Goal: Transaction & Acquisition: Purchase product/service

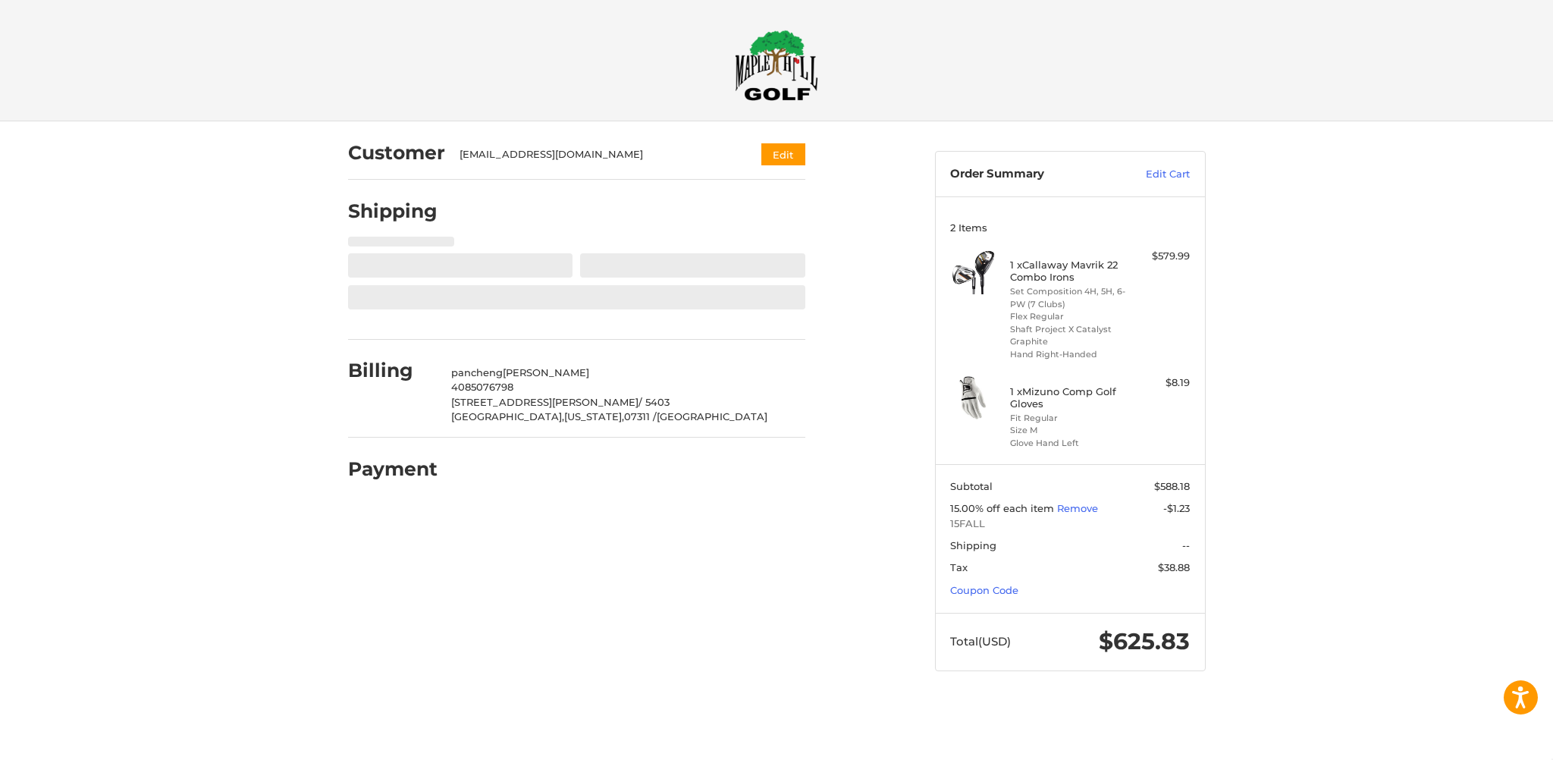
select select "**"
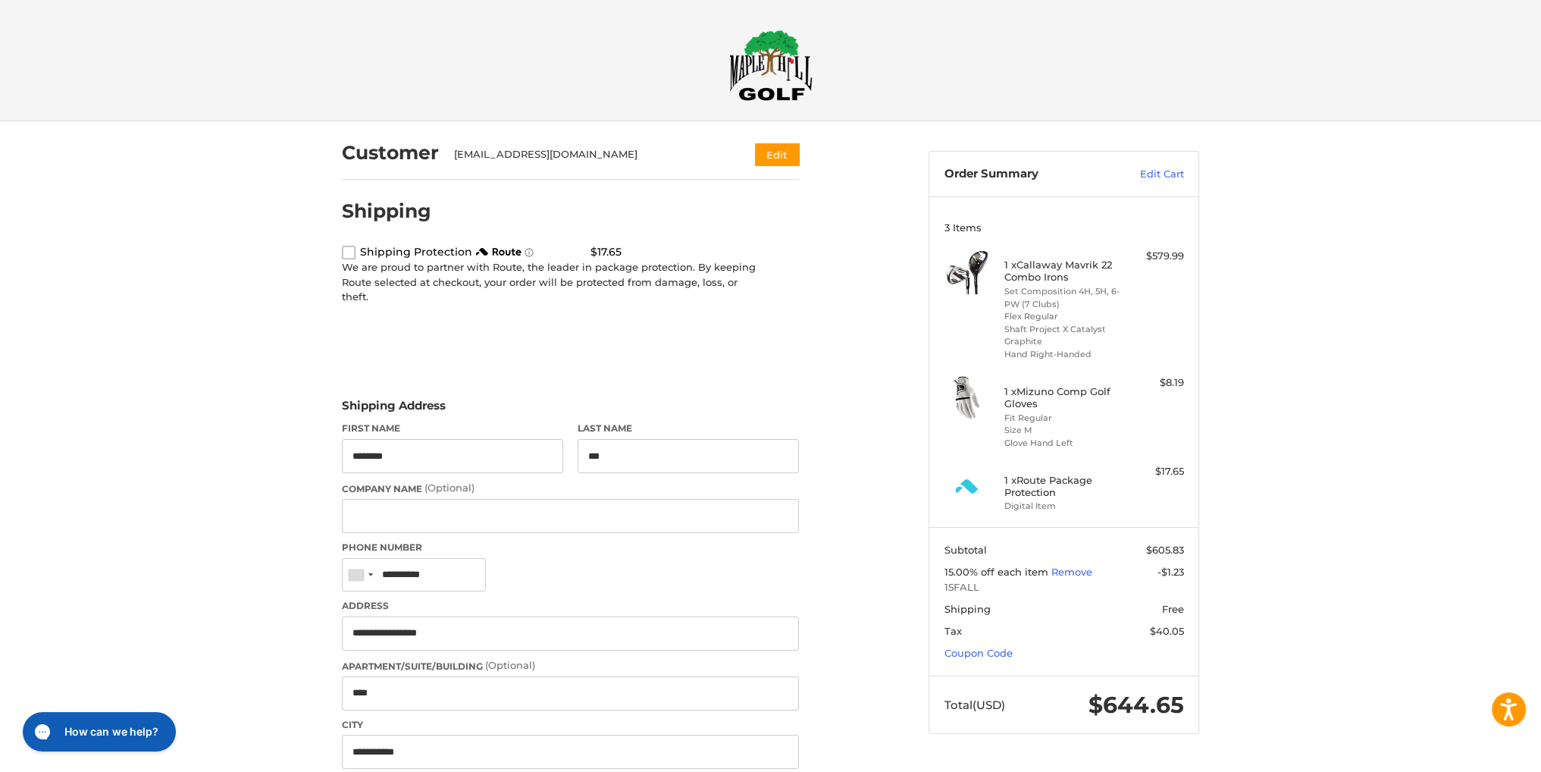
click at [346, 250] on label "route shipping protection selector element" at bounding box center [349, 253] width 14 height 14
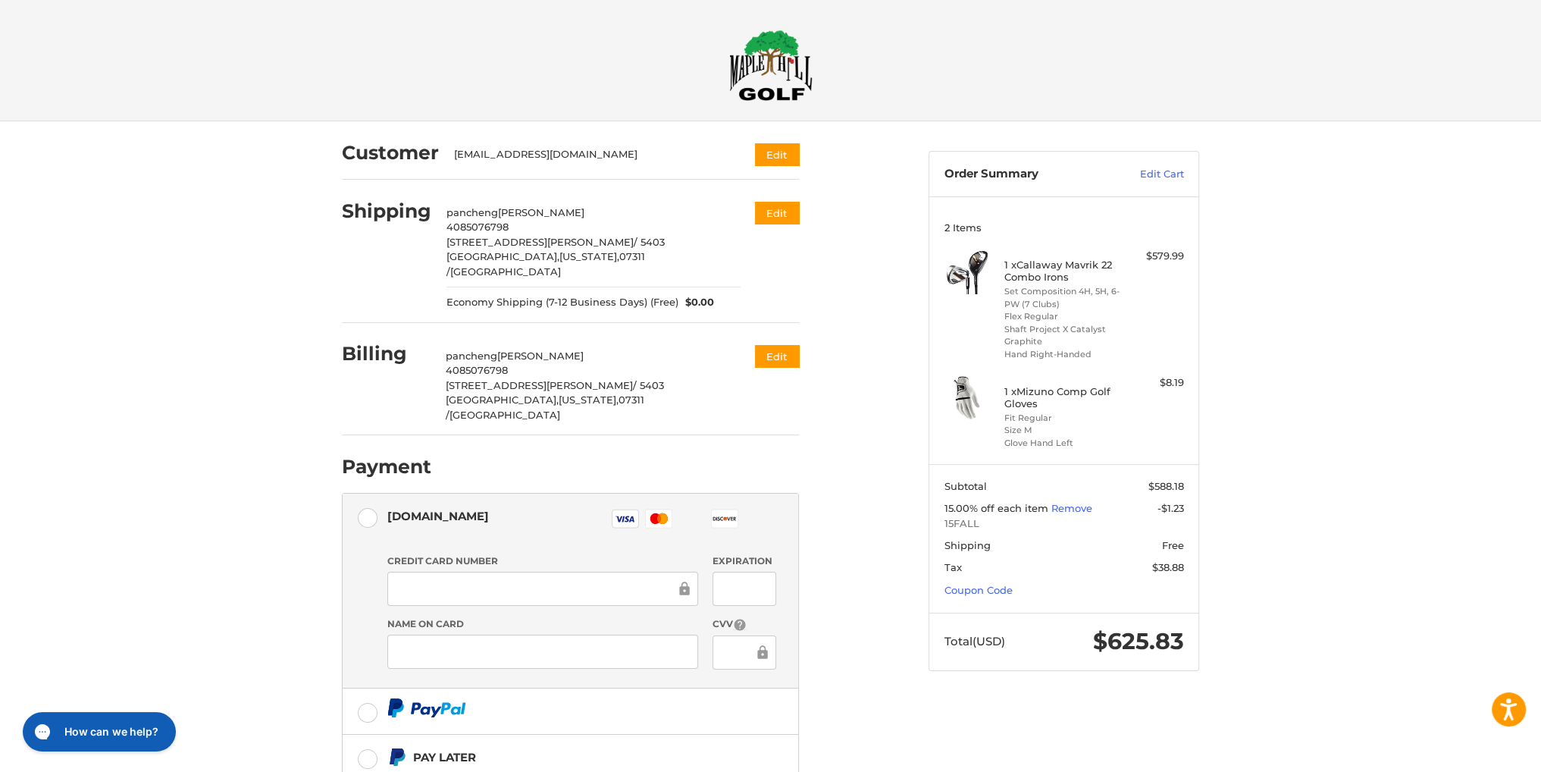
click at [597, 295] on span "Economy Shipping (7-12 Business Days) (Free)" at bounding box center [563, 302] width 232 height 15
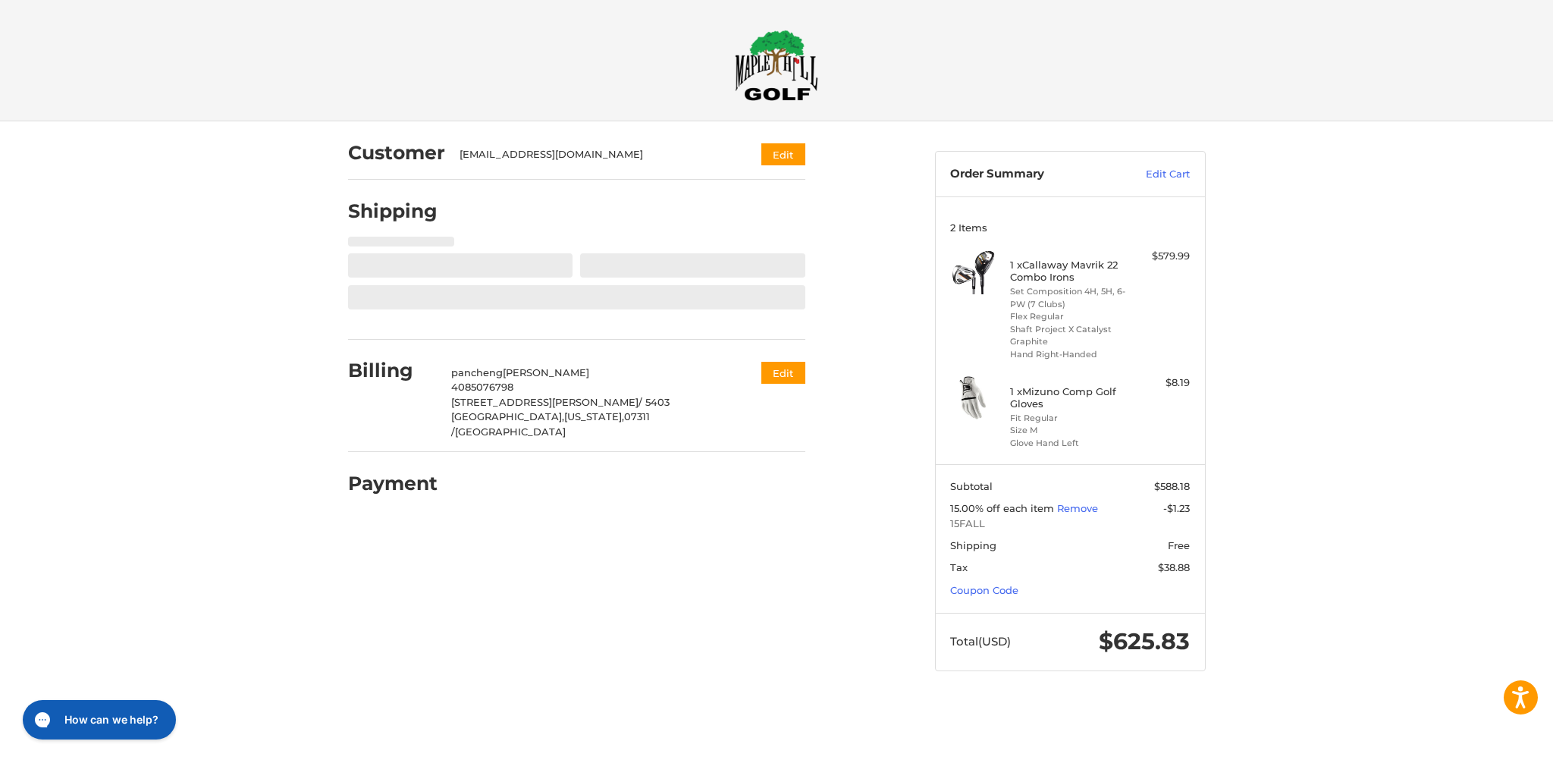
select select "**"
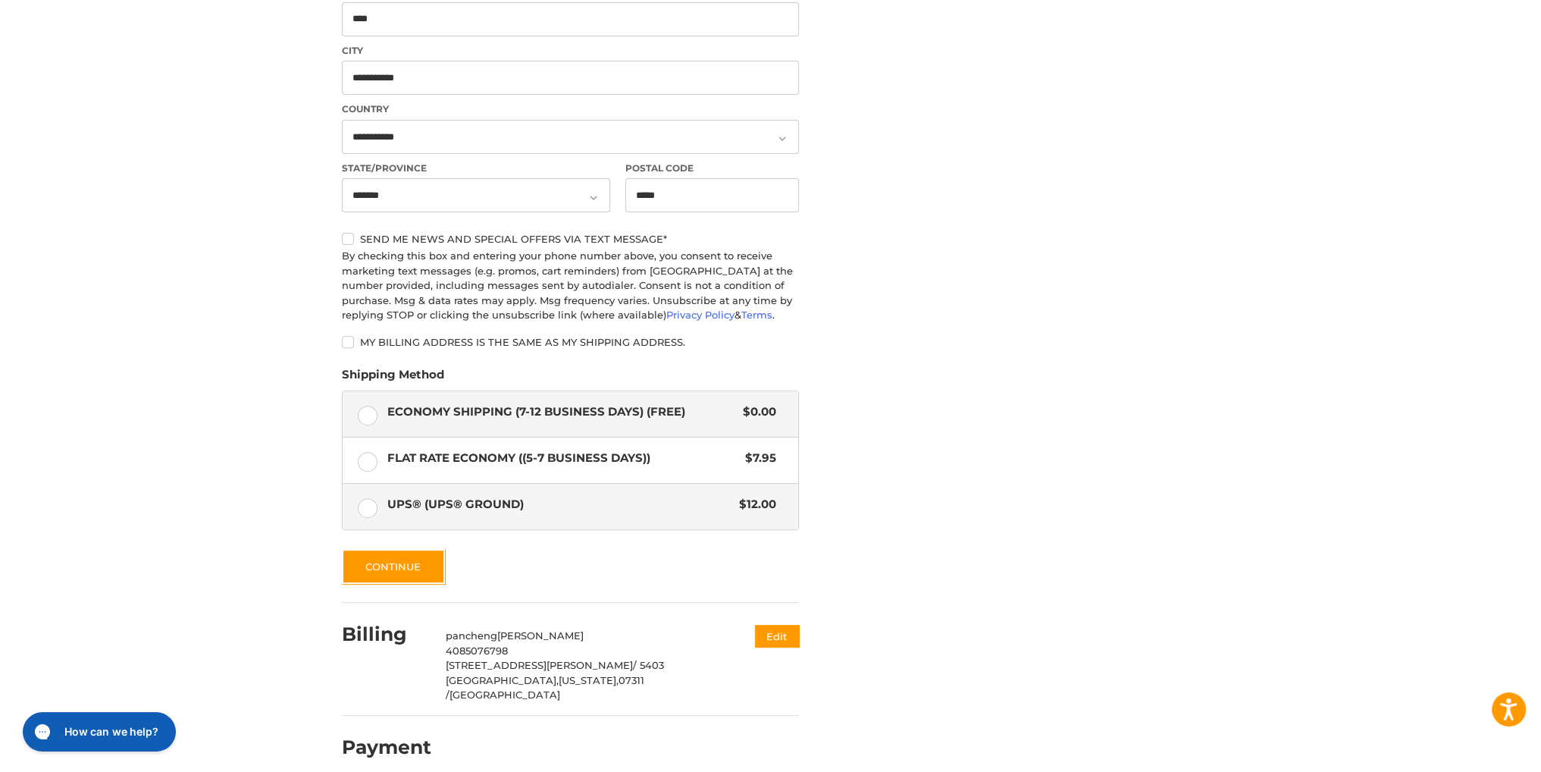
scroll to position [675, 0]
click at [389, 556] on button "Continue" at bounding box center [393, 565] width 103 height 35
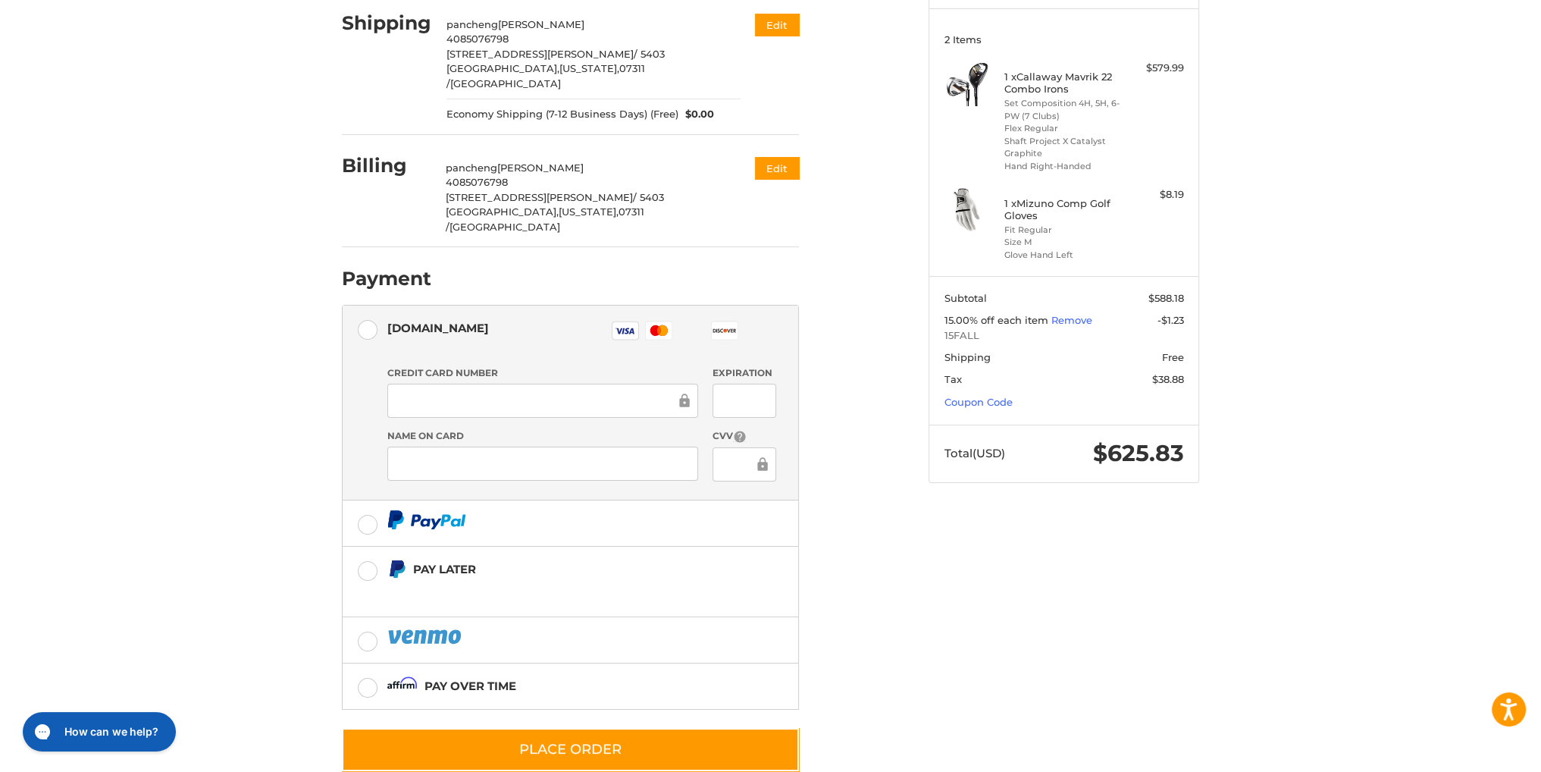
scroll to position [190, 0]
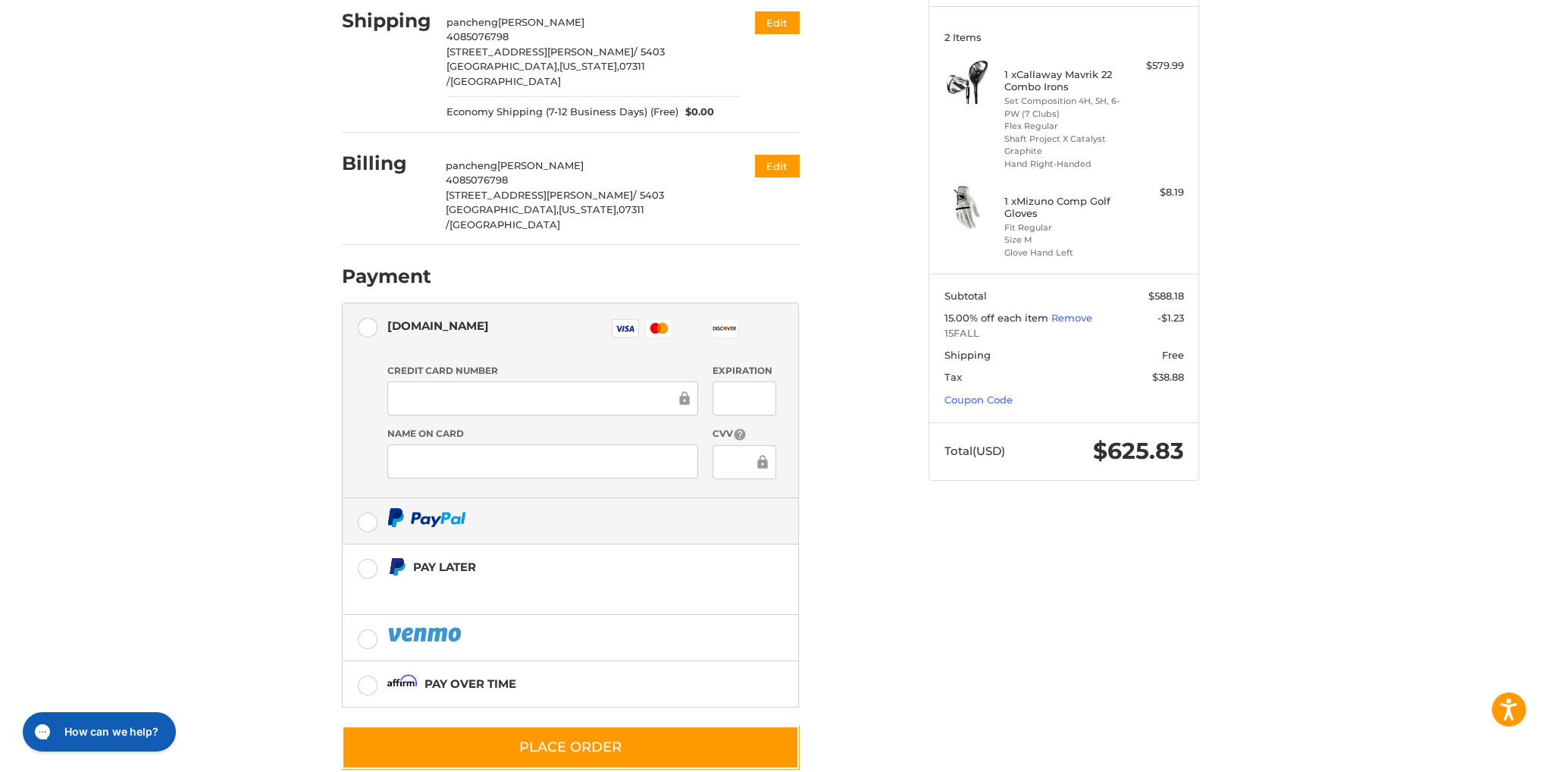
click at [364, 498] on label at bounding box center [571, 520] width 456 height 45
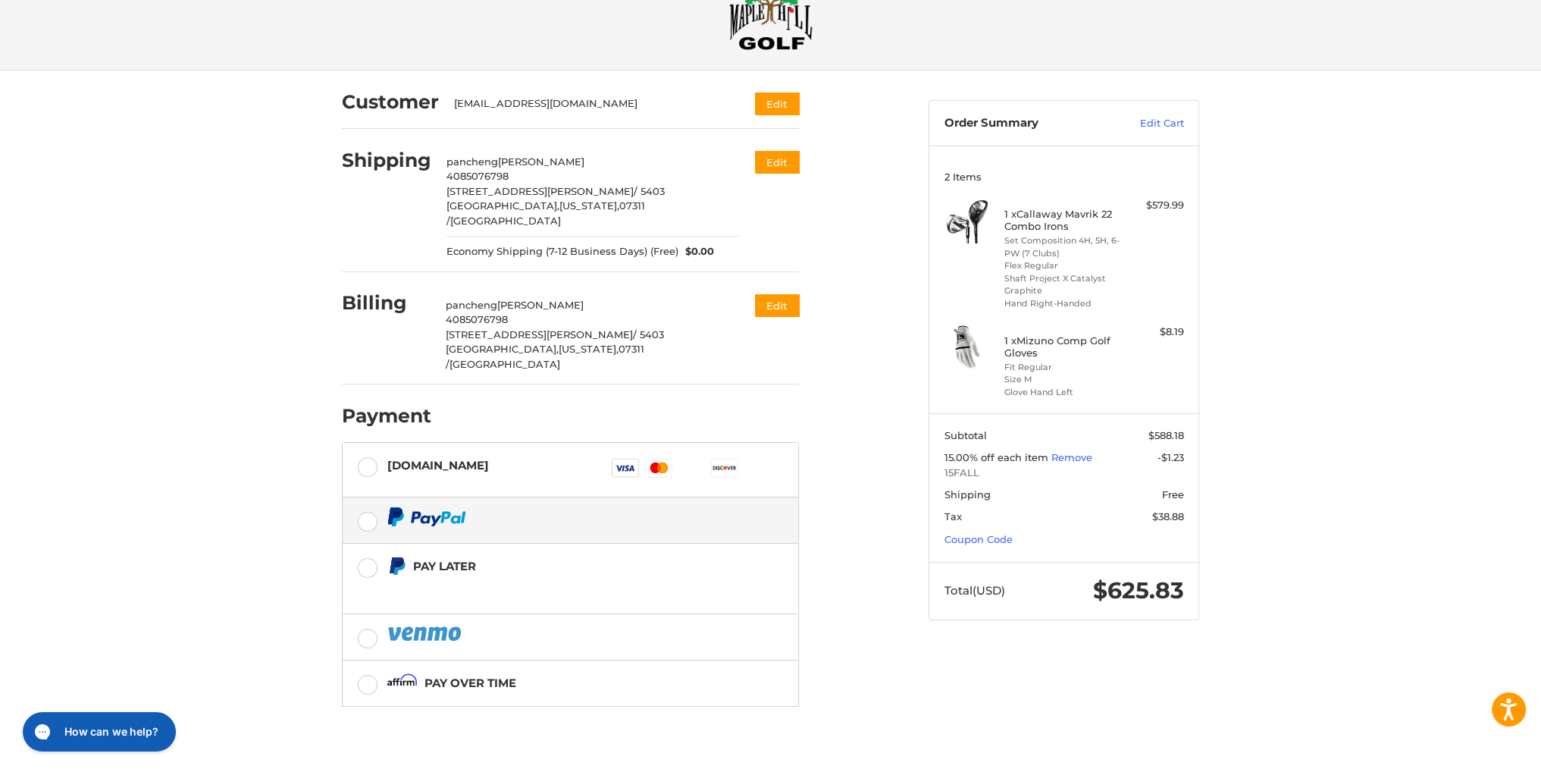
scroll to position [52, 0]
click at [983, 540] on link "Coupon Code" at bounding box center [979, 538] width 68 height 12
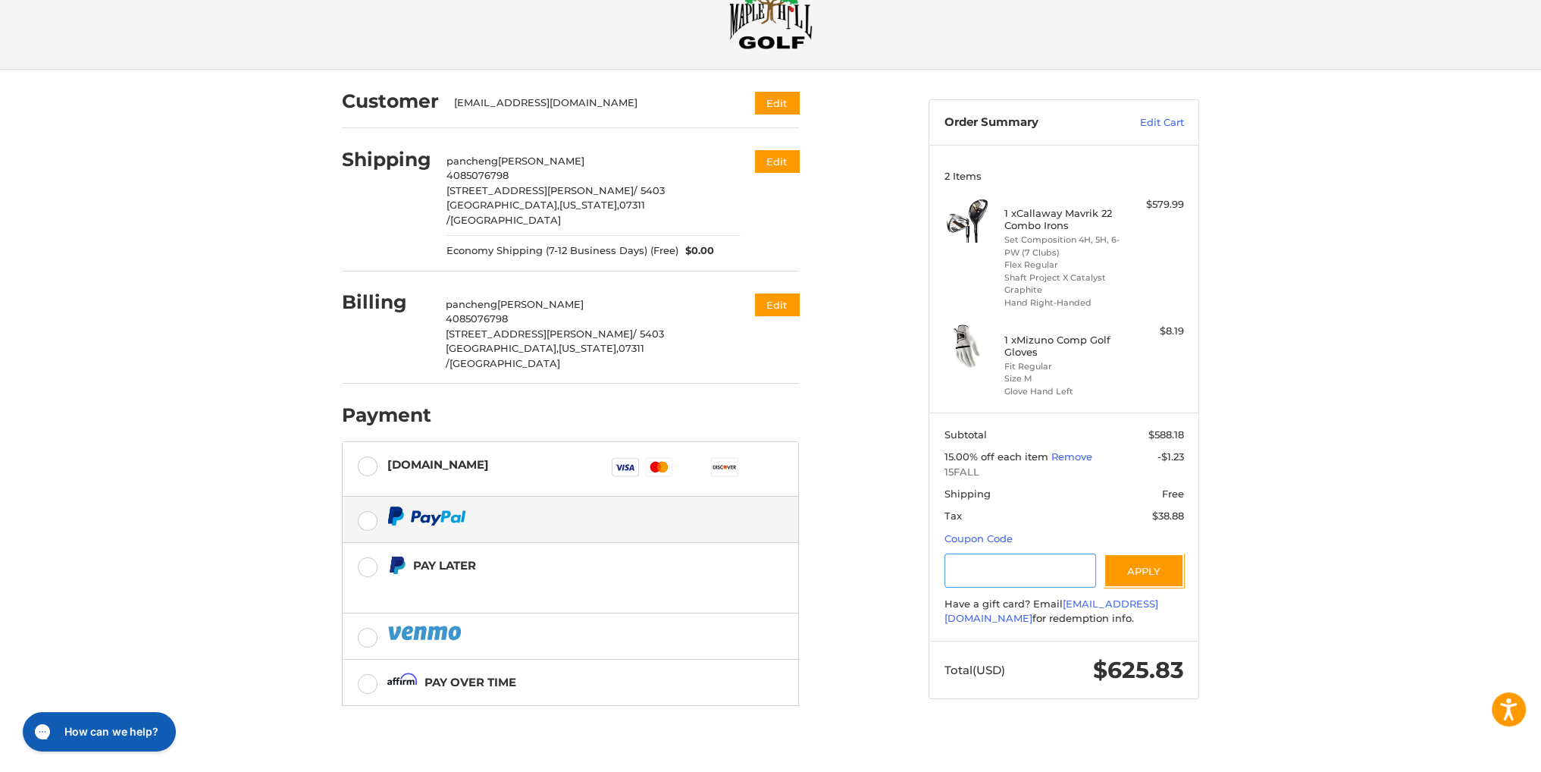
click at [986, 568] on input "Gift Certificate or Coupon Code" at bounding box center [1021, 570] width 152 height 34
paste input "********"
click at [1155, 571] on button "Apply" at bounding box center [1144, 570] width 80 height 34
click at [1133, 572] on button "Apply" at bounding box center [1144, 570] width 80 height 34
click at [883, 432] on div "Customer [EMAIL_ADDRESS][DOMAIN_NAME] Edit Shipping pancheng jin 4085076798 [ST…" at bounding box center [624, 429] width 587 height 719
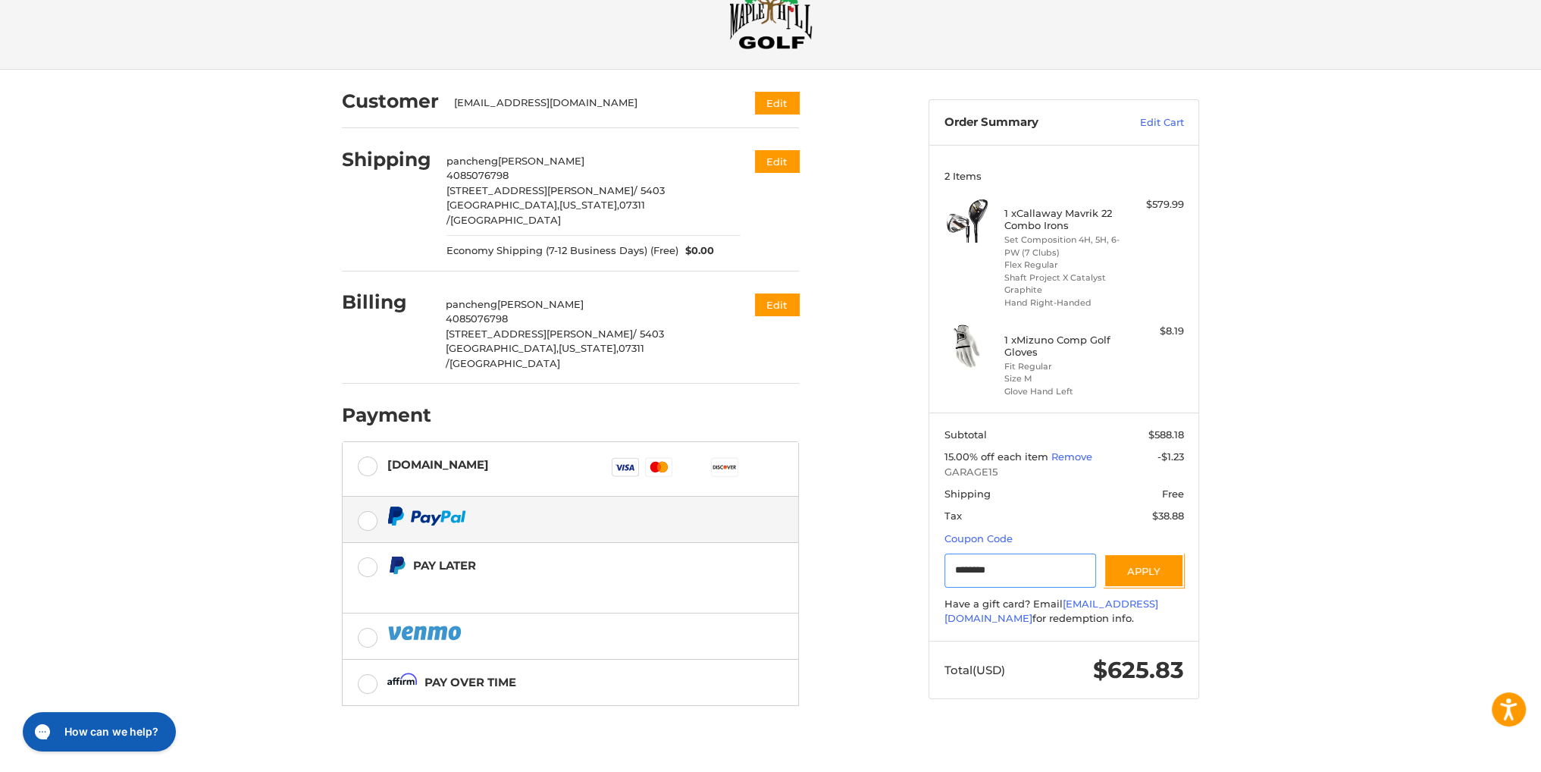
click at [1032, 575] on input "********" at bounding box center [1021, 570] width 152 height 34
paste input "Gift Certificate or Coupon Code"
type input "********"
click at [1148, 571] on button "Apply" at bounding box center [1144, 570] width 80 height 34
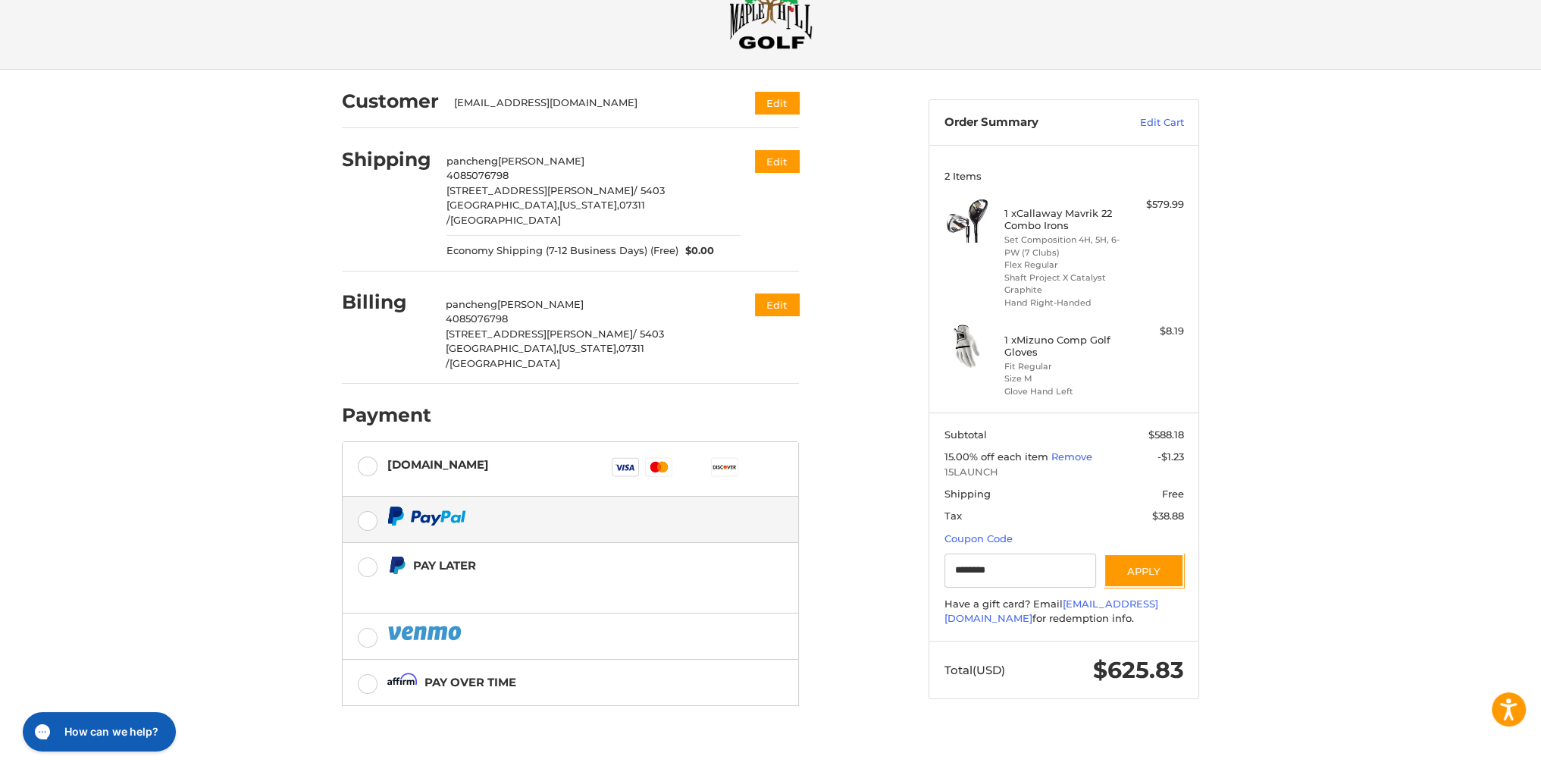
click at [890, 242] on div "Customer [EMAIL_ADDRESS][DOMAIN_NAME] Edit Shipping pancheng jin 4085076798 [ST…" at bounding box center [624, 429] width 587 height 719
click at [365, 442] on label "[DOMAIN_NAME] Visa Master Amex Discover Diners Club JCB" at bounding box center [571, 469] width 456 height 55
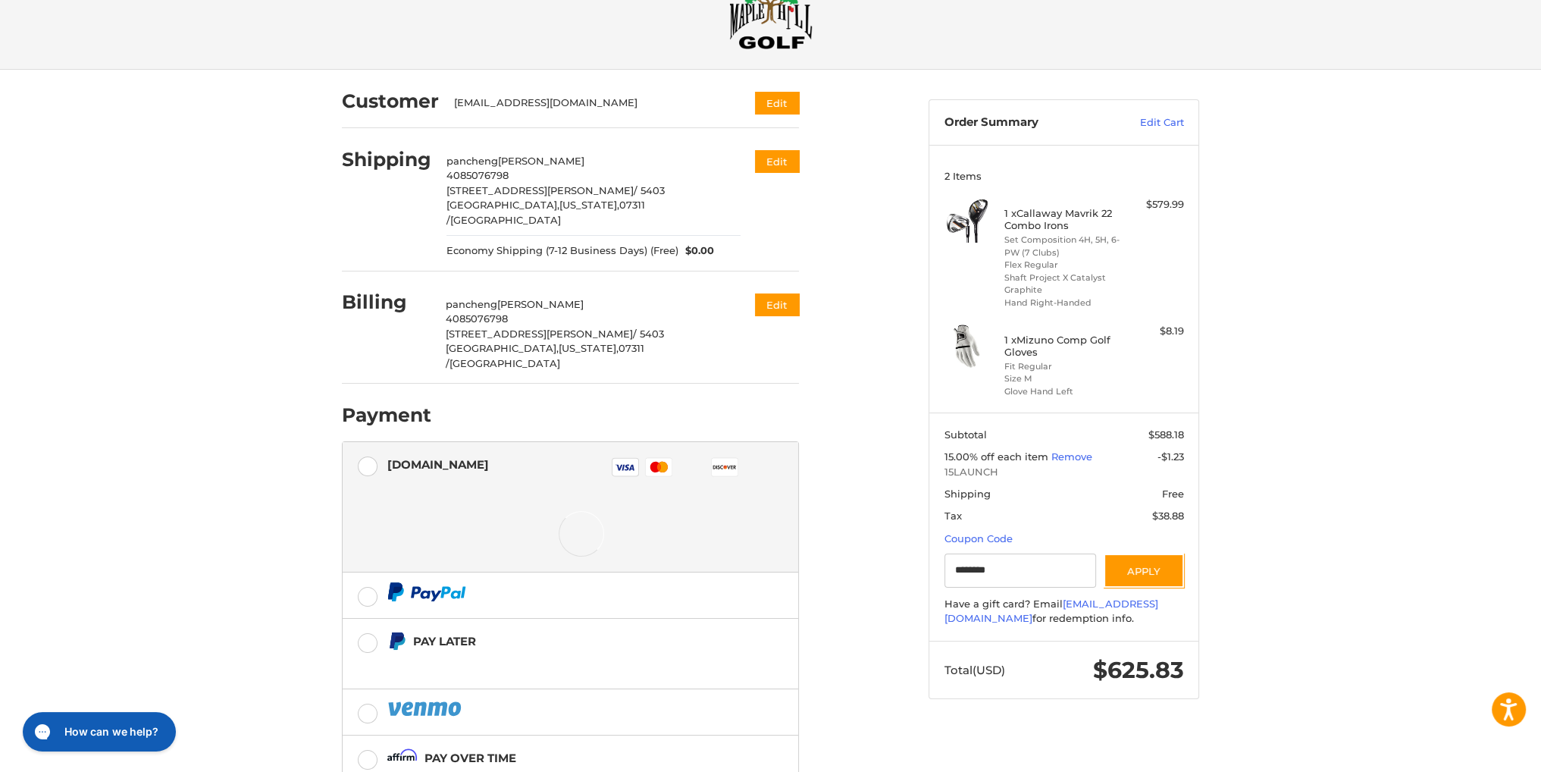
scroll to position [51, 0]
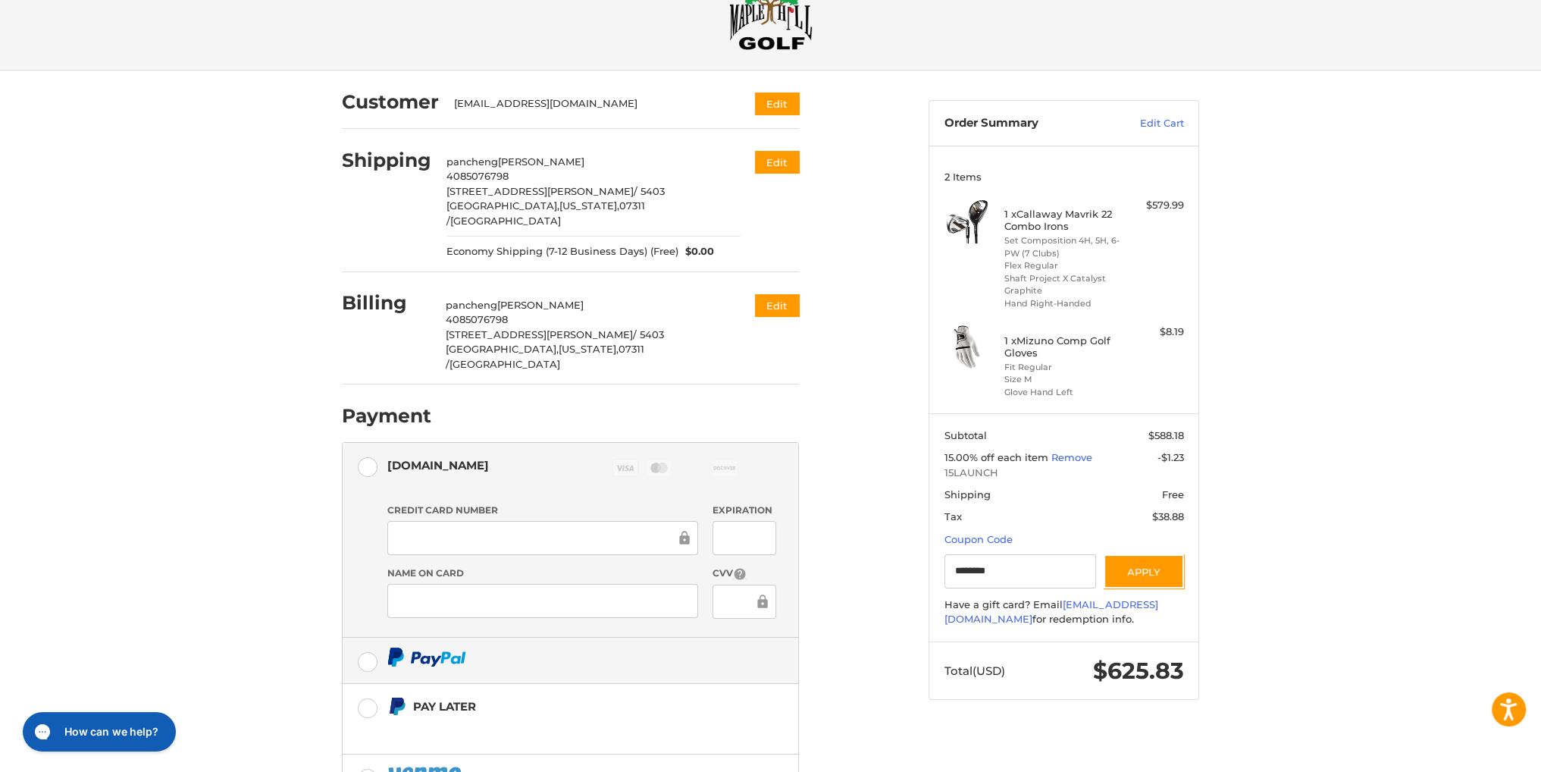
click at [357, 638] on label at bounding box center [571, 660] width 456 height 45
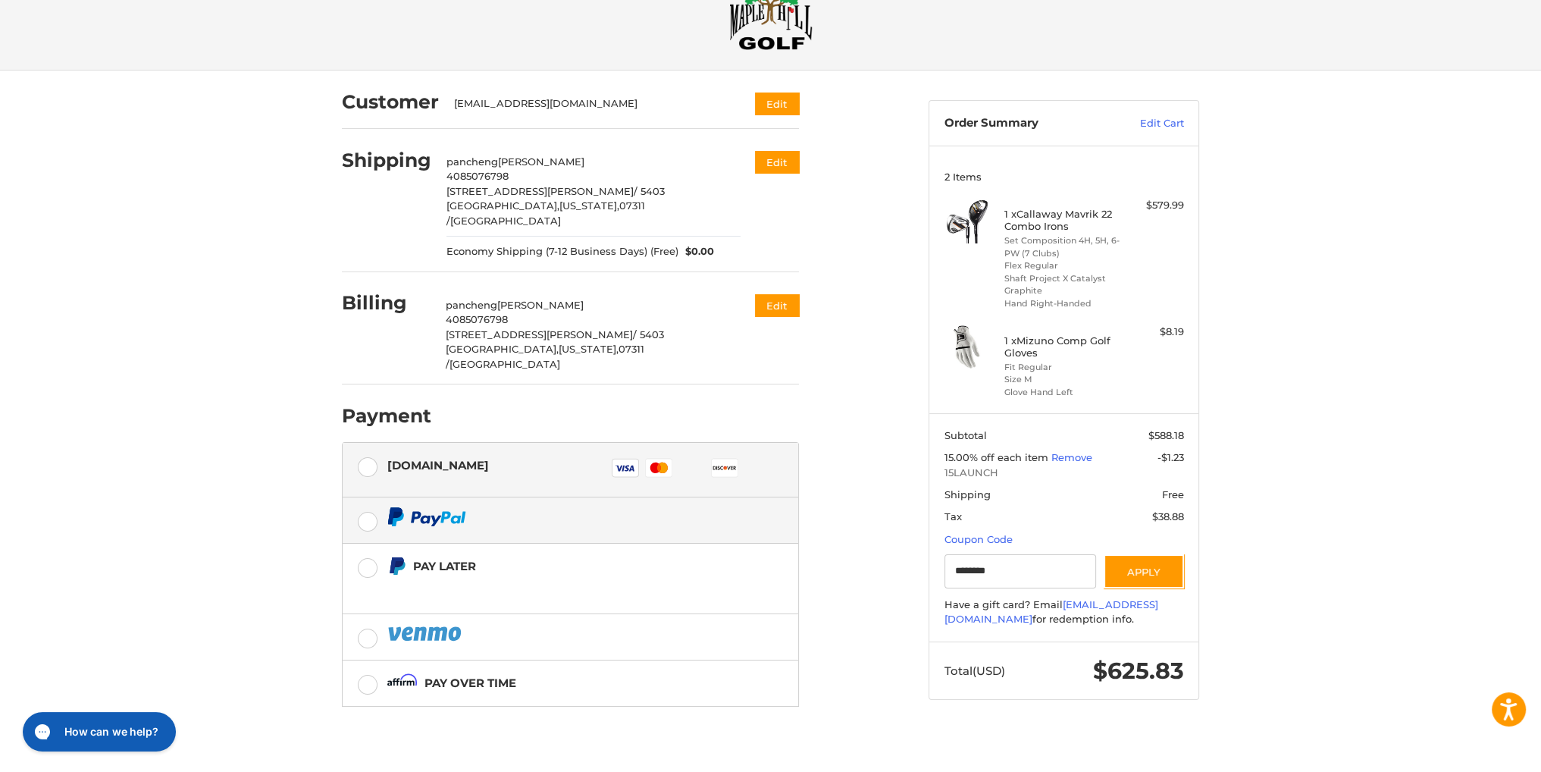
click at [361, 443] on label "[DOMAIN_NAME] Visa Master Amex Discover Diners Club JCB" at bounding box center [571, 470] width 456 height 55
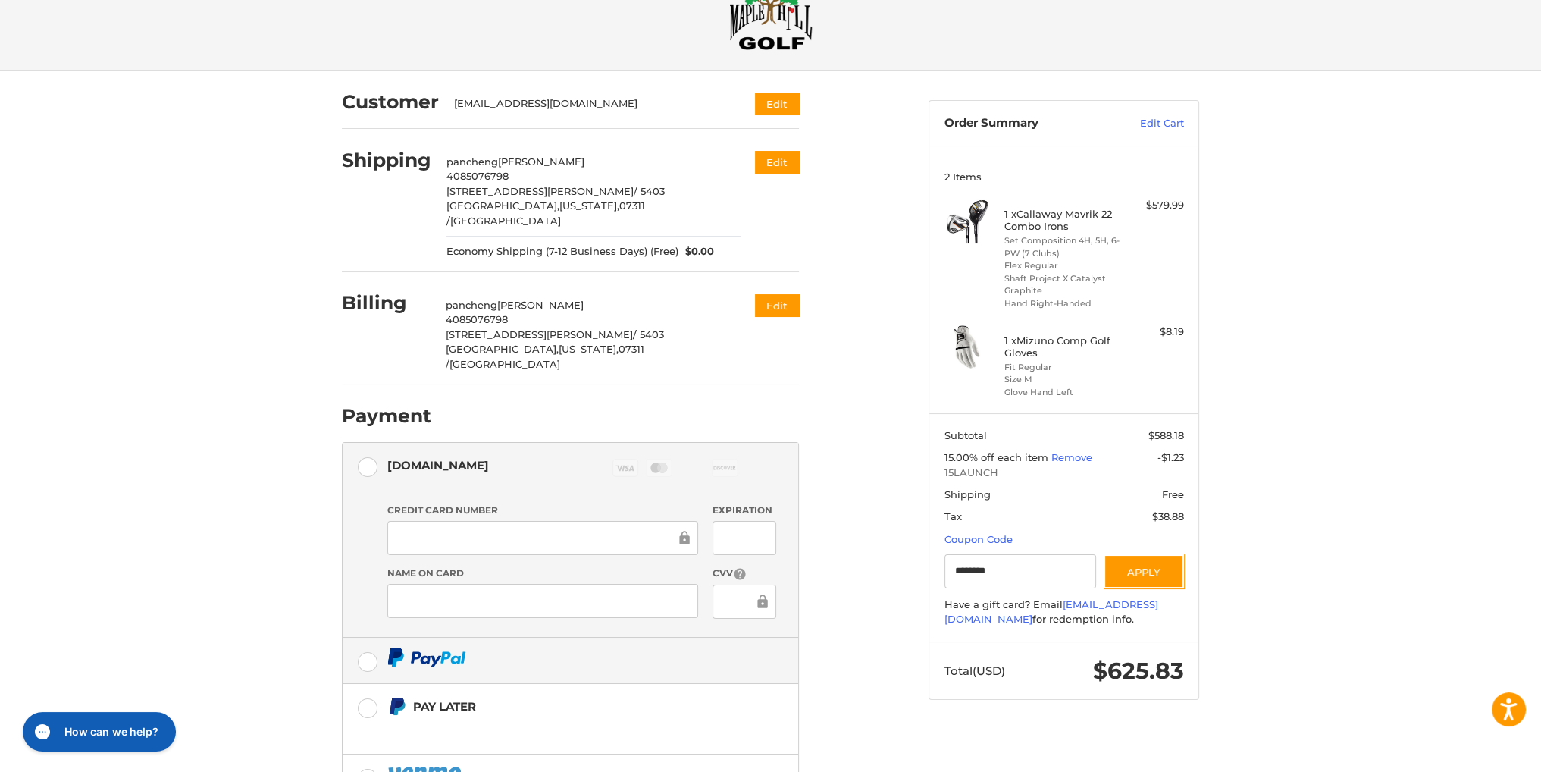
click at [370, 638] on label at bounding box center [571, 660] width 456 height 45
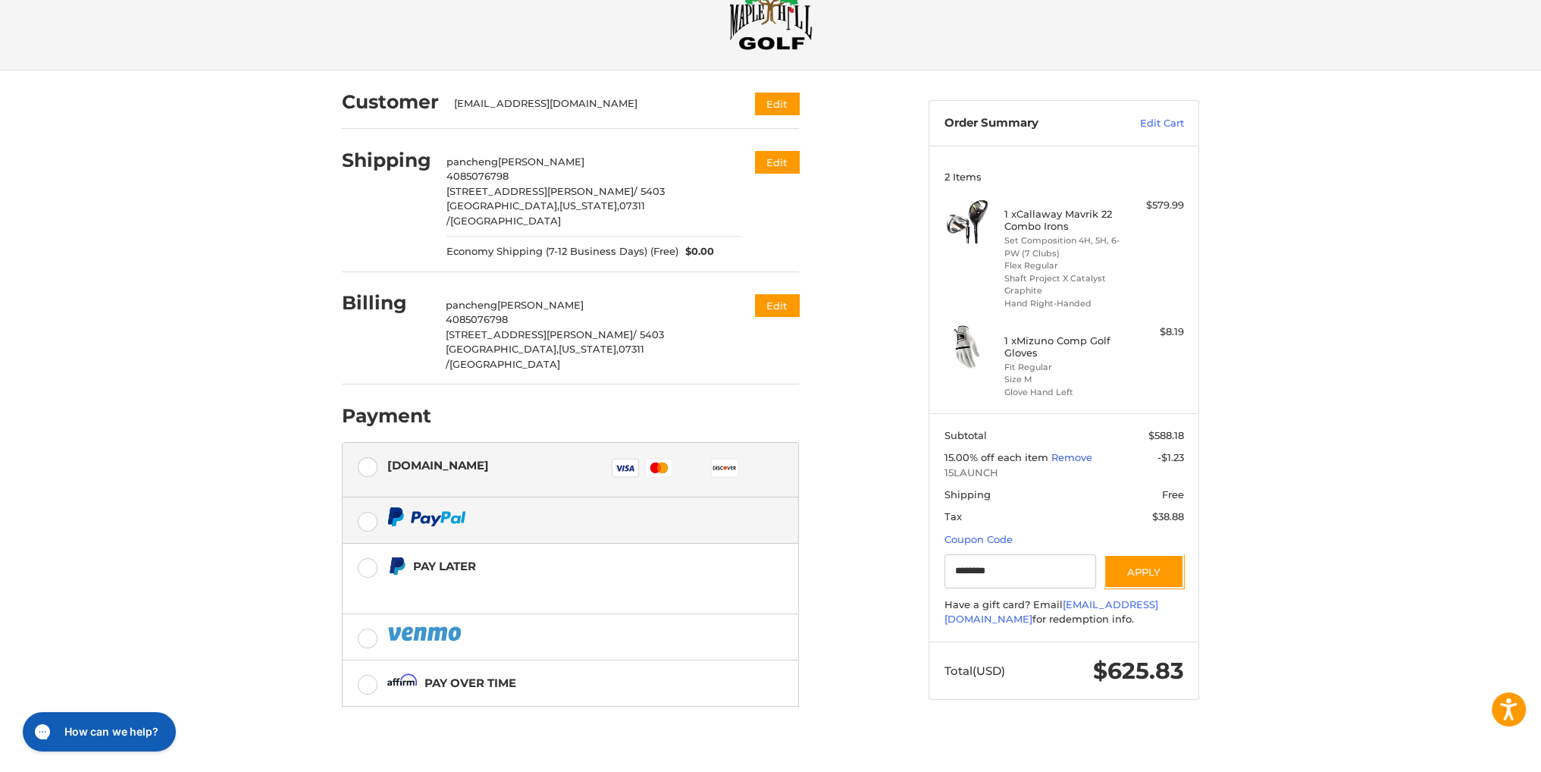
click at [403, 453] on div "[DOMAIN_NAME]" at bounding box center [438, 465] width 102 height 25
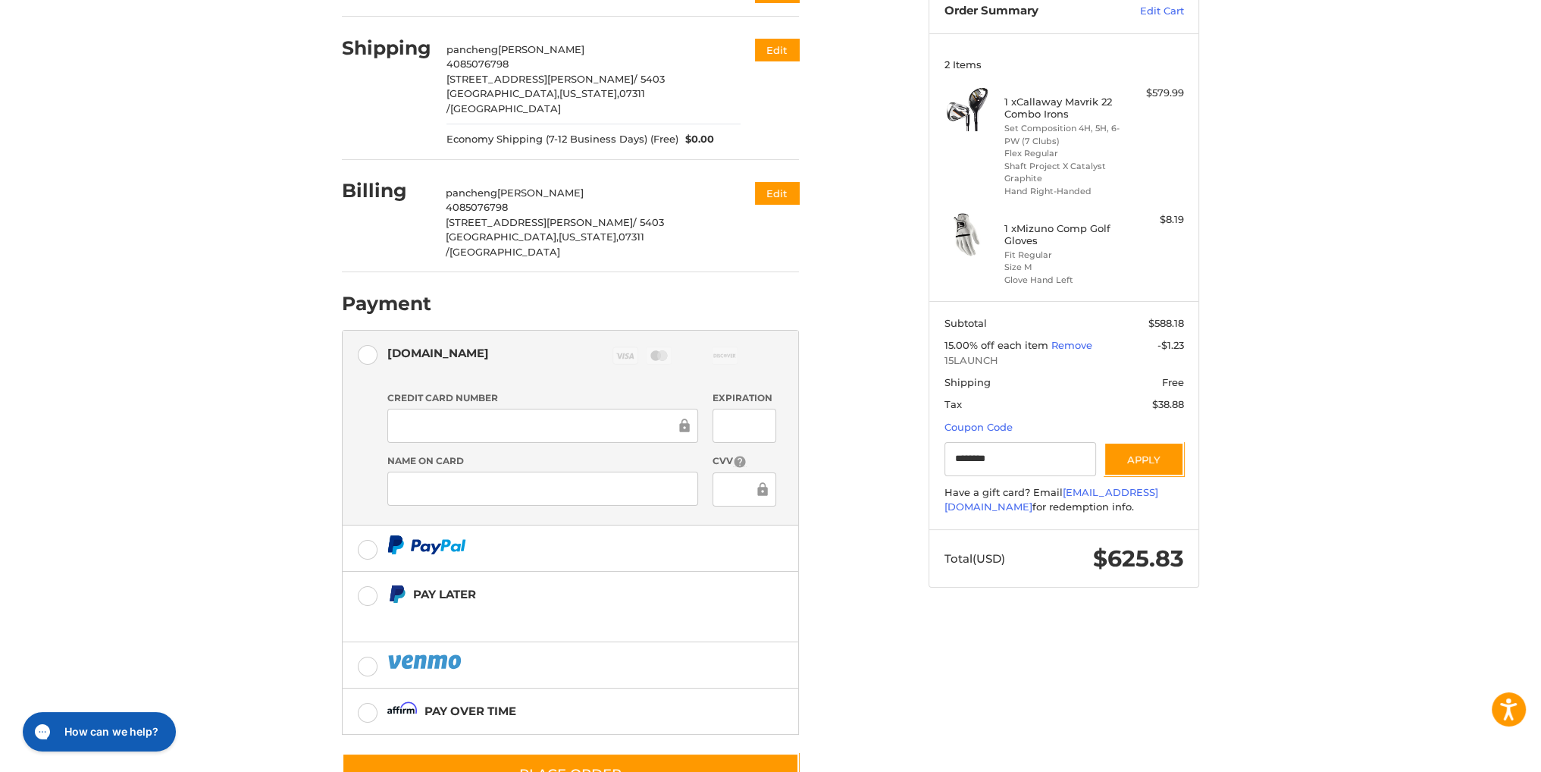
scroll to position [190, 0]
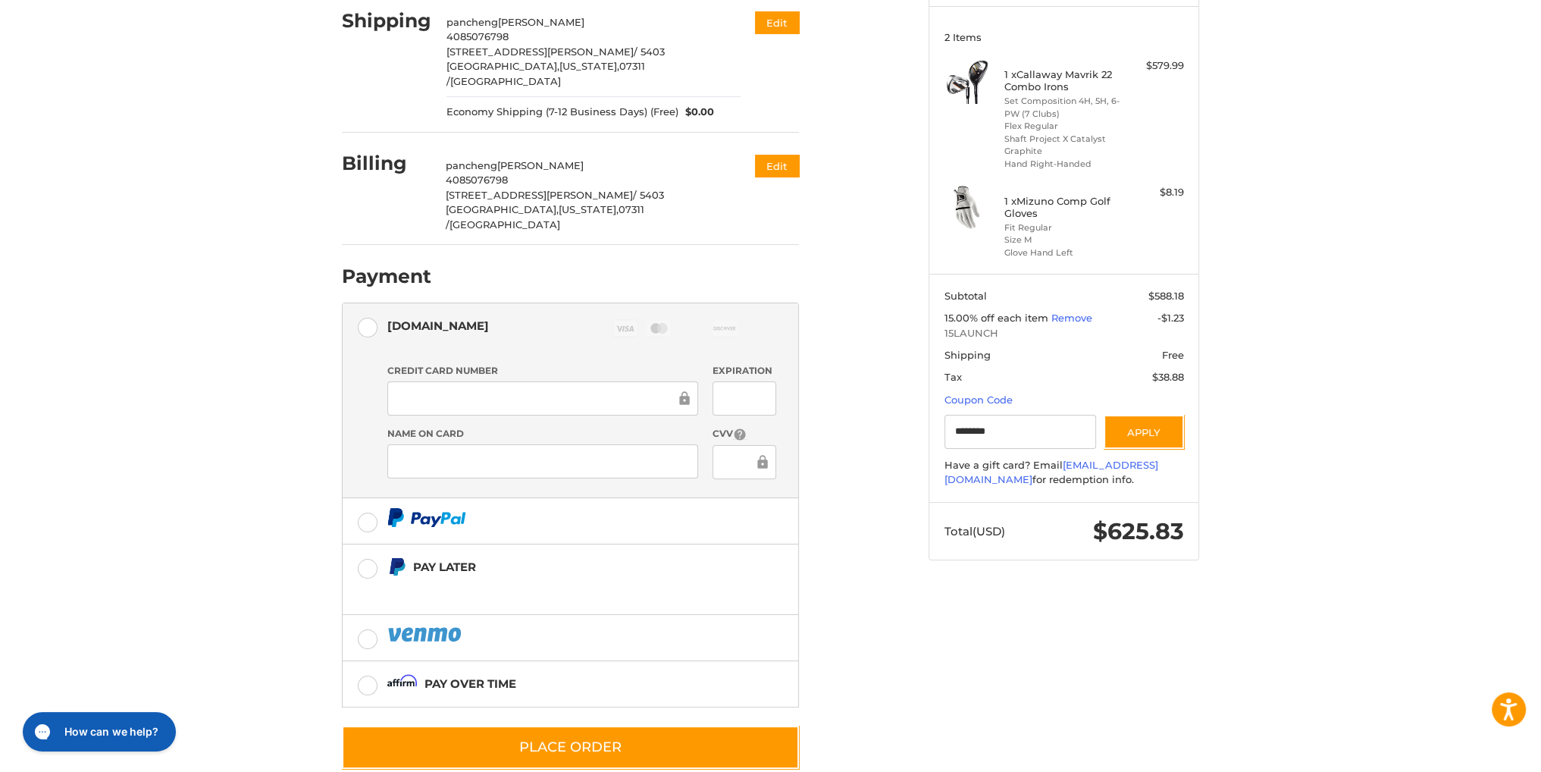
click at [594, 444] on div at bounding box center [542, 461] width 311 height 34
click at [859, 408] on div "Customer [EMAIL_ADDRESS][DOMAIN_NAME] Edit Shipping pancheng jin 4085076798 [ST…" at bounding box center [624, 359] width 587 height 856
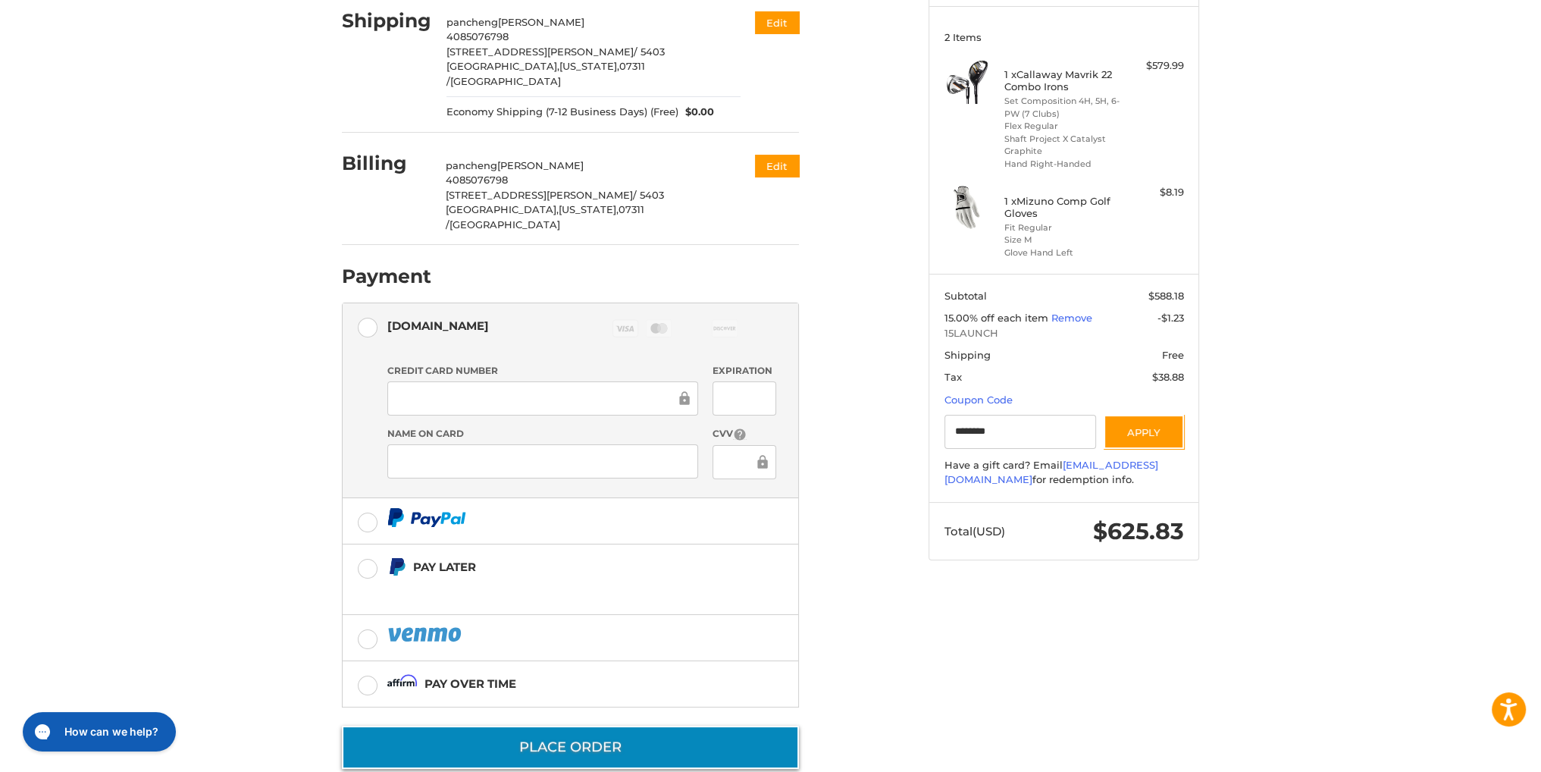
click at [707, 726] on button "Place Order" at bounding box center [570, 747] width 457 height 43
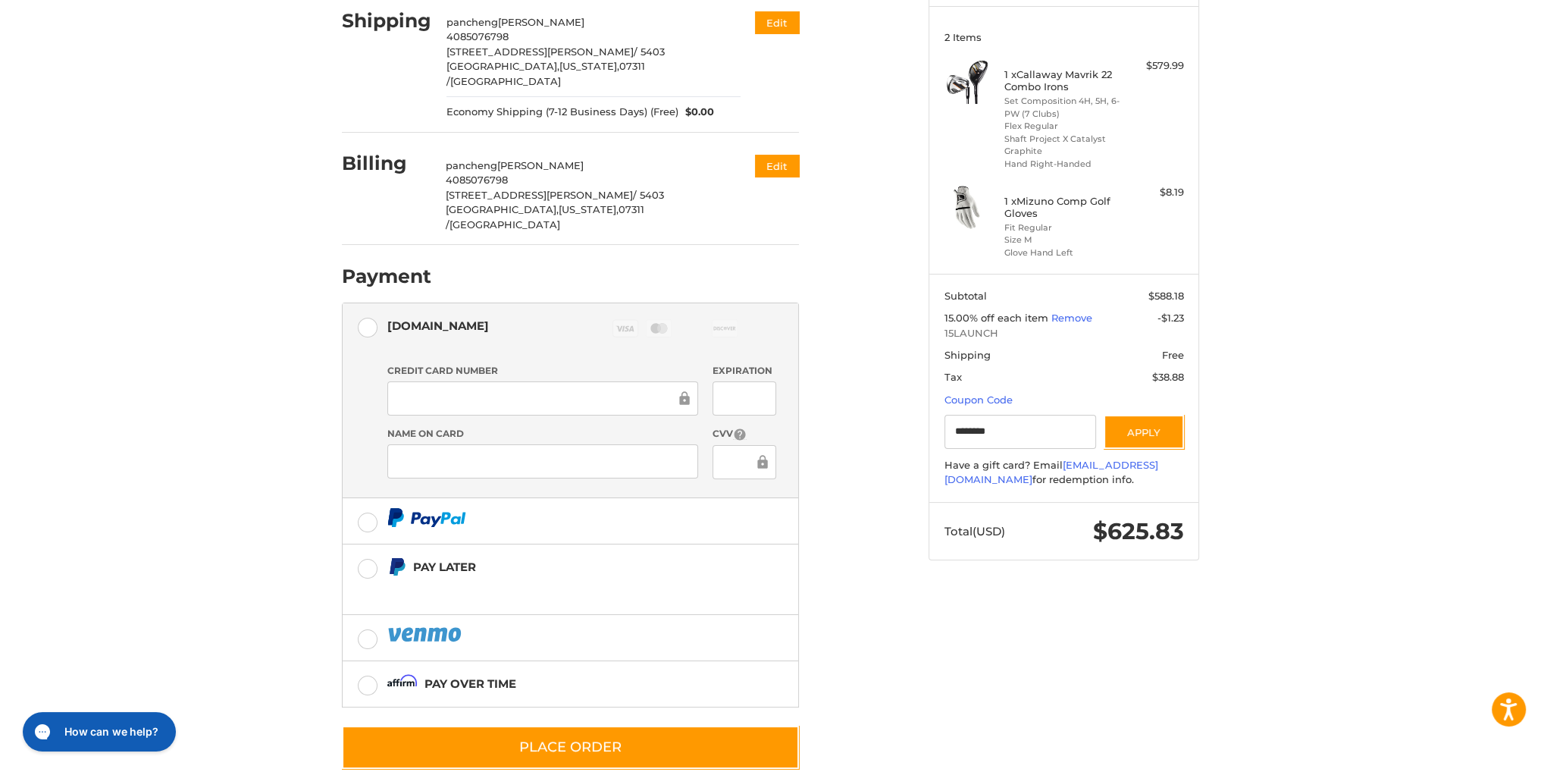
click at [849, 424] on ol "Customer [EMAIL_ADDRESS][DOMAIN_NAME] Edit Shipping pancheng jin 4085076798 [ST…" at bounding box center [600, 350] width 516 height 838
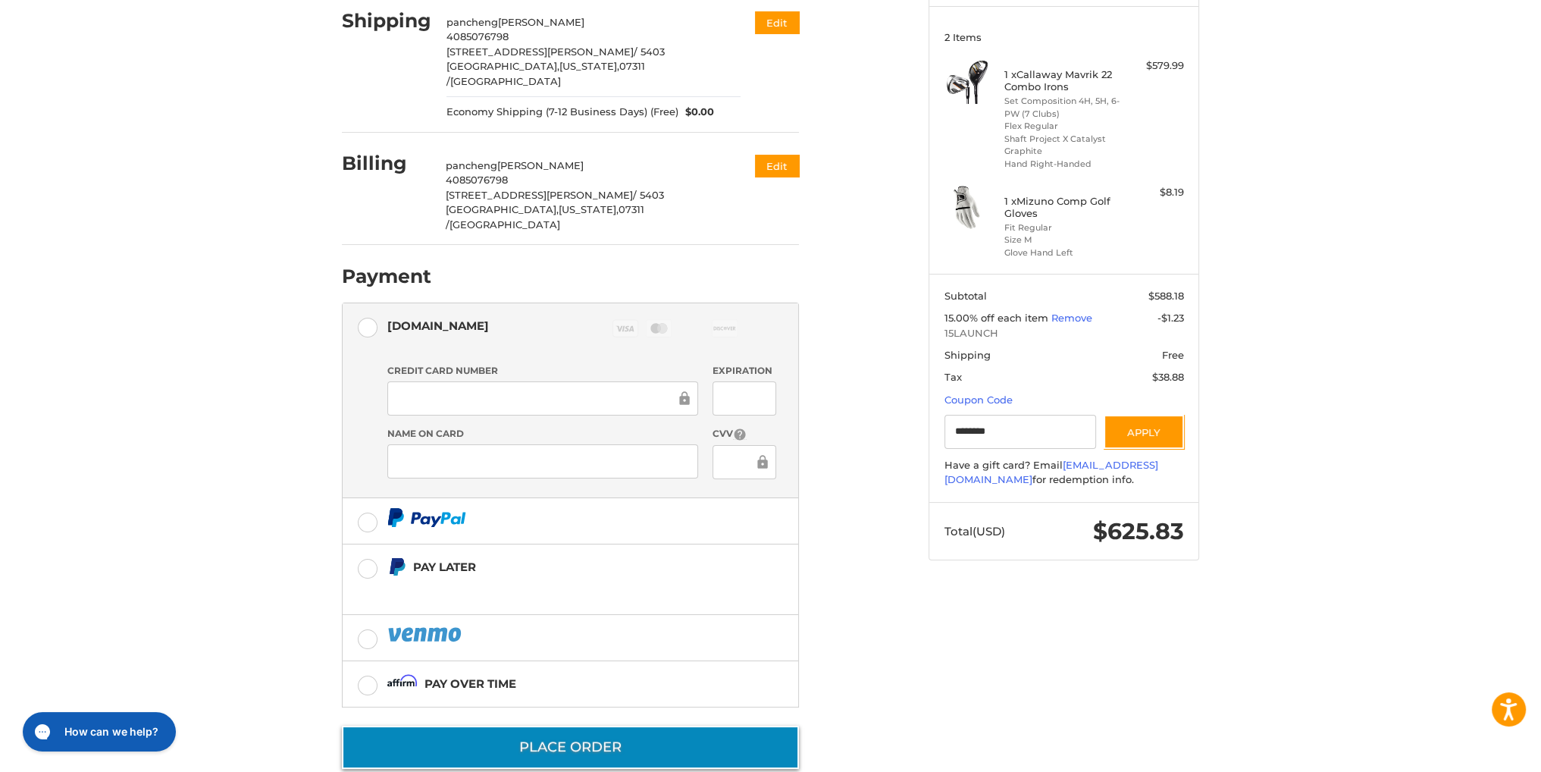
click at [707, 726] on button "Place Order" at bounding box center [570, 747] width 457 height 43
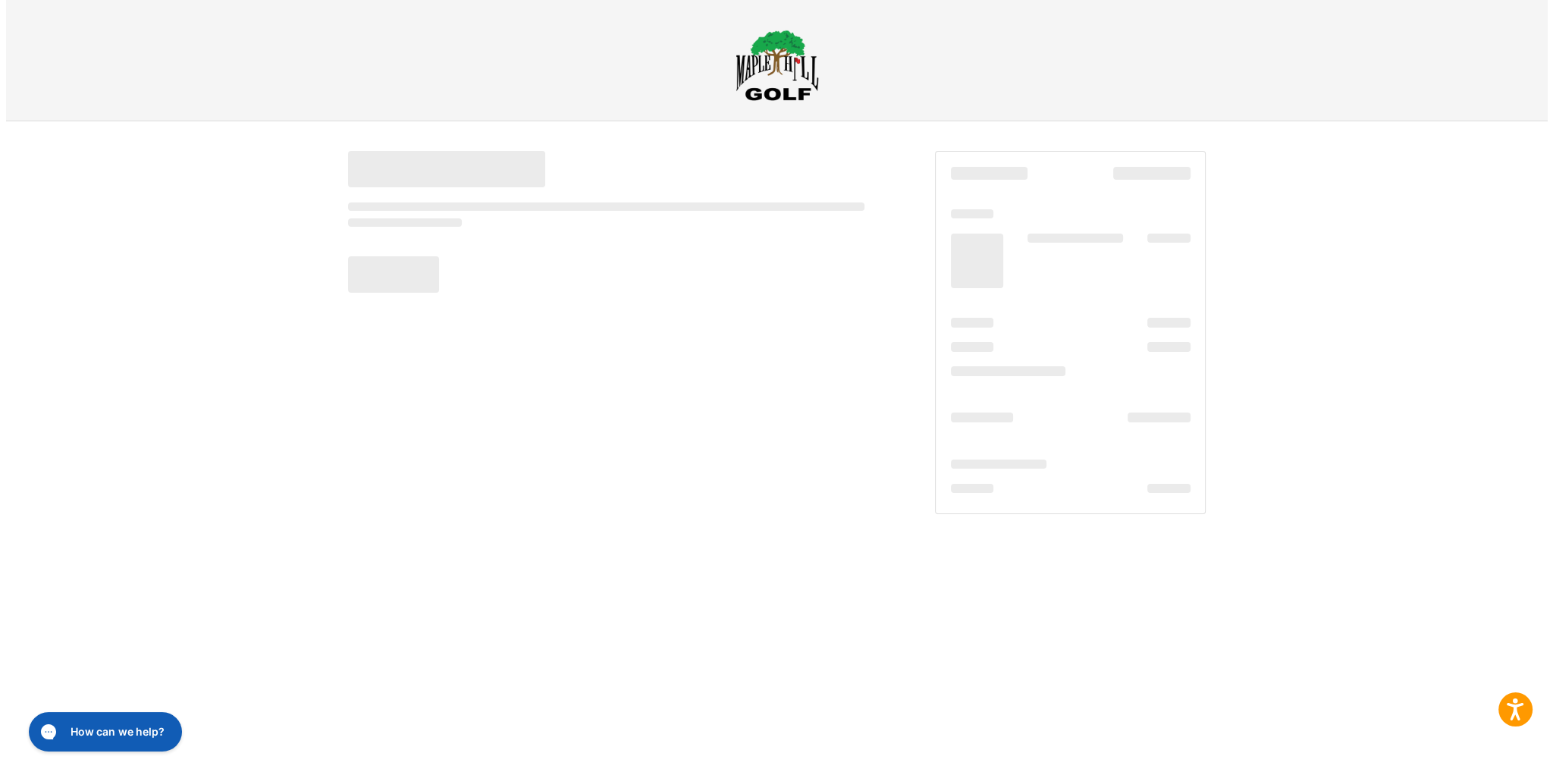
scroll to position [0, 0]
